Goal: Information Seeking & Learning: Learn about a topic

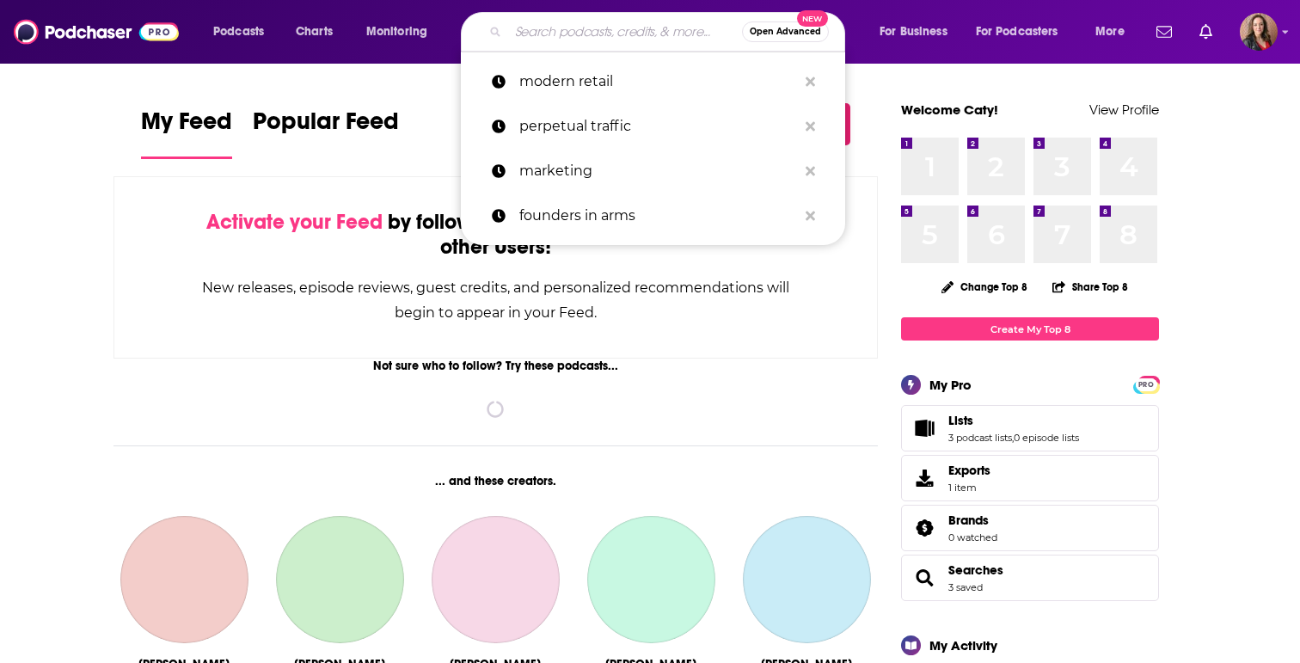
click at [512, 26] on input "Search podcasts, credits, & more..." at bounding box center [625, 32] width 234 height 28
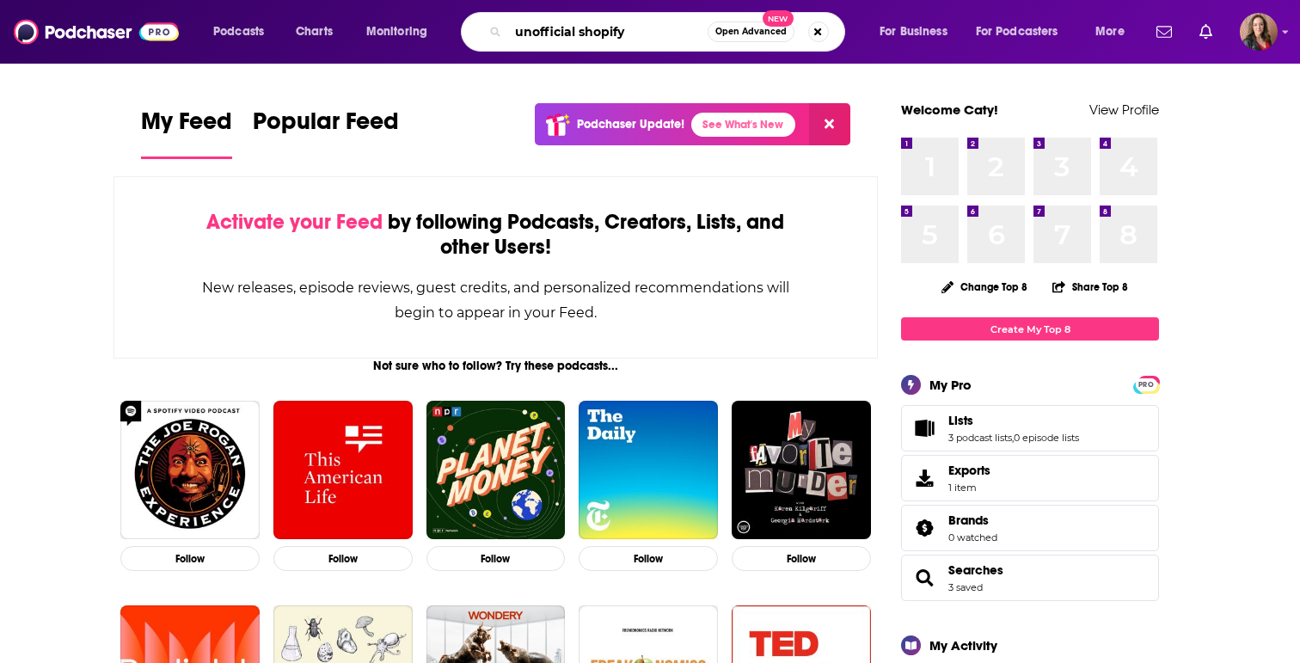
type input "unofficial shopify"
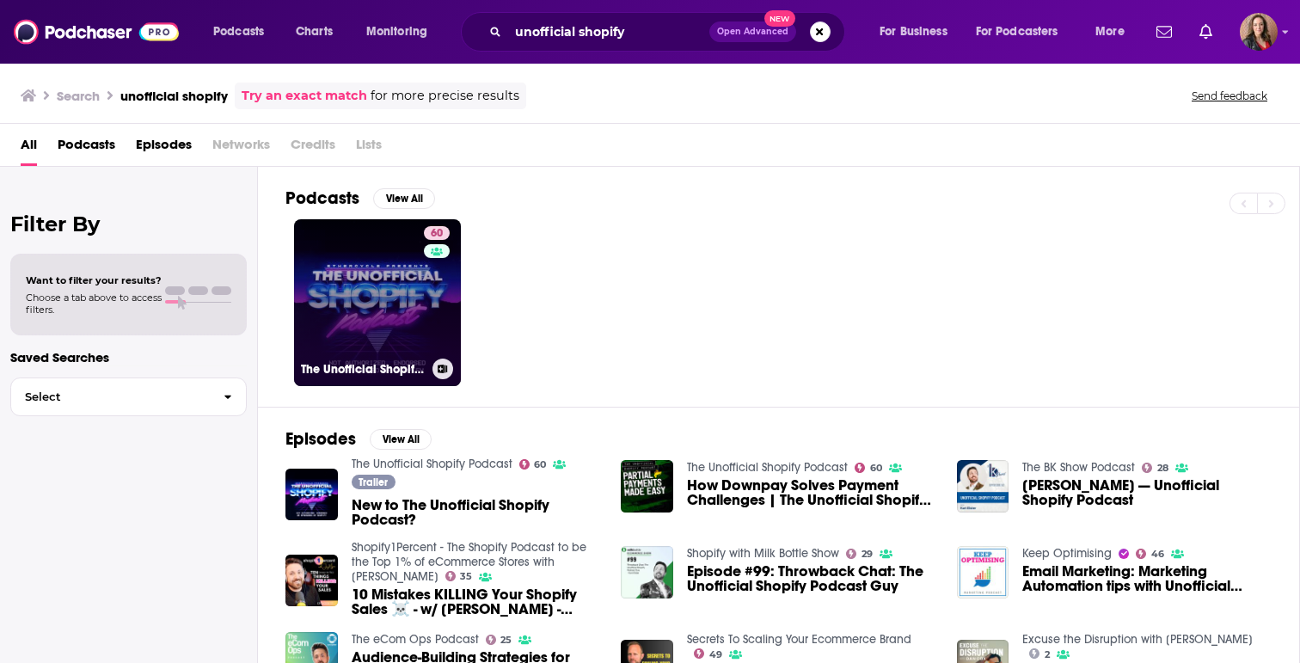
click at [374, 304] on link "60 The Unofficial Shopify Podcast" at bounding box center [377, 302] width 167 height 167
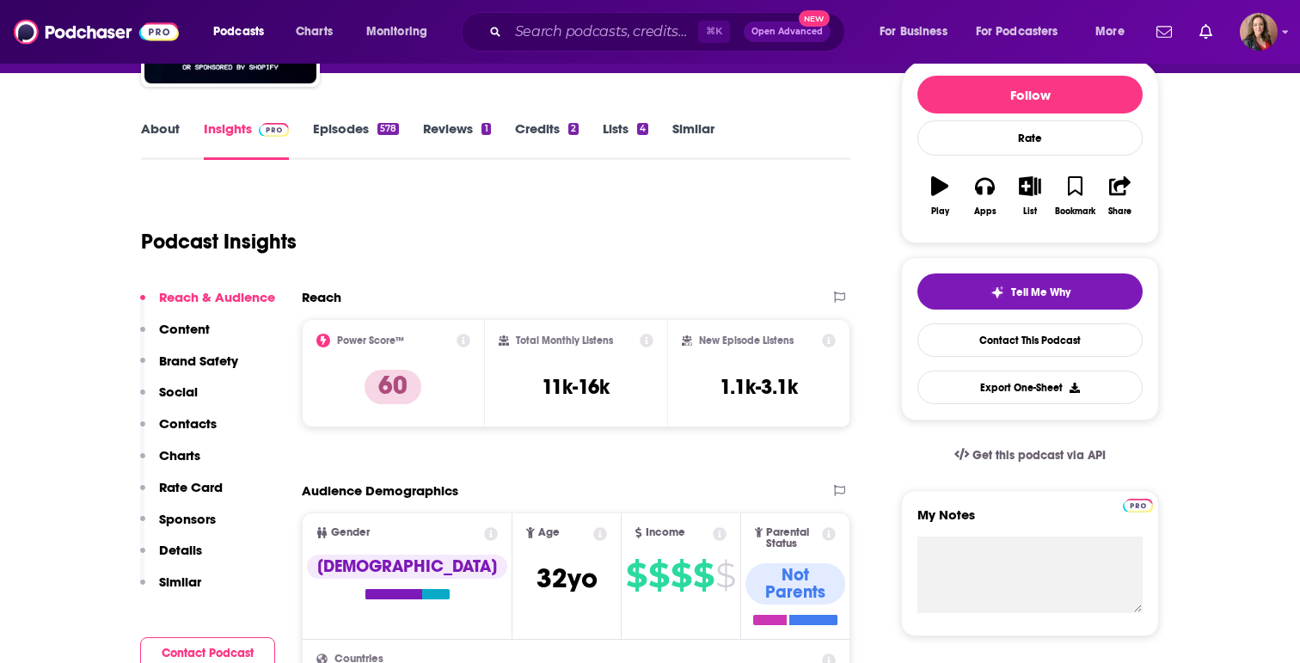
scroll to position [237, 0]
